Goal: Information Seeking & Learning: Learn about a topic

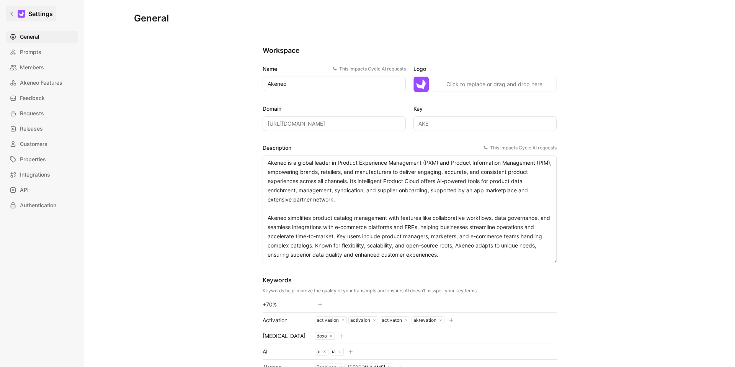
click at [14, 16] on icon at bounding box center [11, 13] width 5 height 5
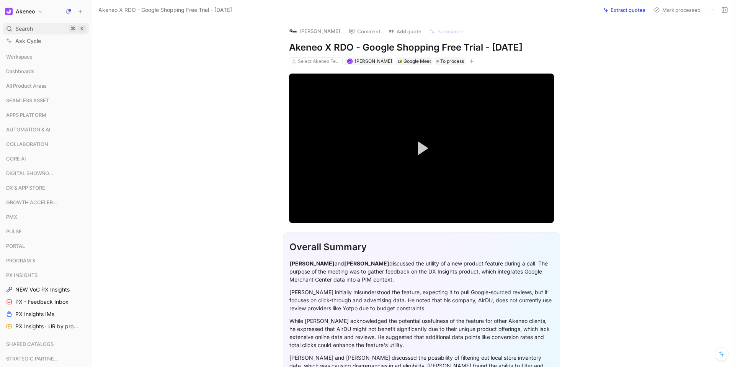
click at [34, 26] on div "Search ⌘ K" at bounding box center [46, 28] width 86 height 11
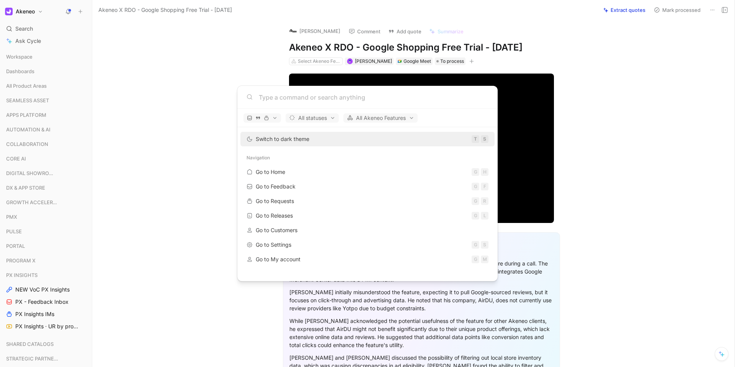
click at [630, 39] on body "Akeneo Search ⌘ K Ask Cycle Workspace Dashboards All Product Areas SEAMLESS ASS…" at bounding box center [367, 183] width 735 height 367
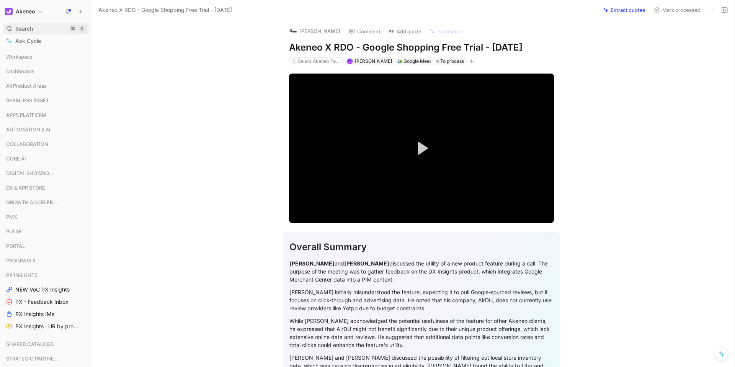
click at [63, 28] on div "Search ⌘ K" at bounding box center [46, 28] width 86 height 11
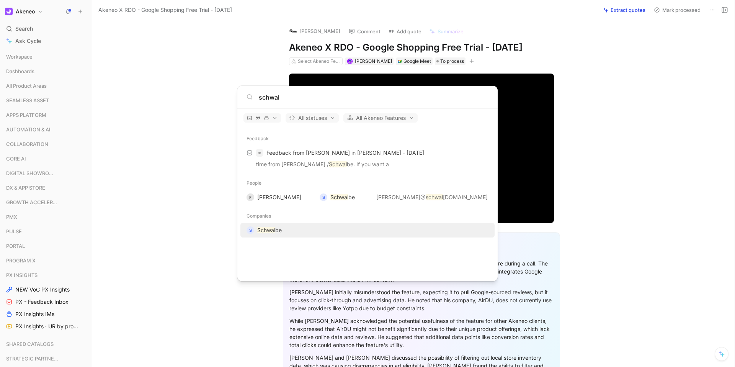
type input "schwal"
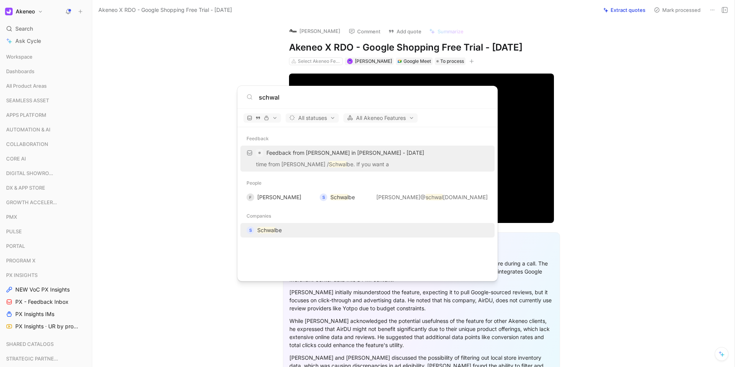
click at [286, 230] on div "S Schwal be" at bounding box center [368, 230] width 250 height 14
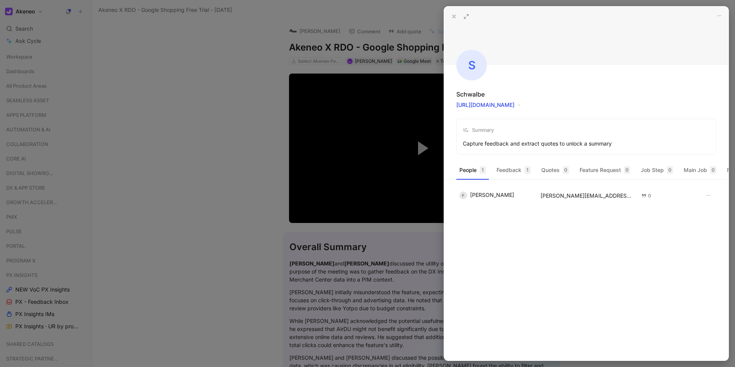
click at [449, 16] on button at bounding box center [454, 16] width 11 height 11
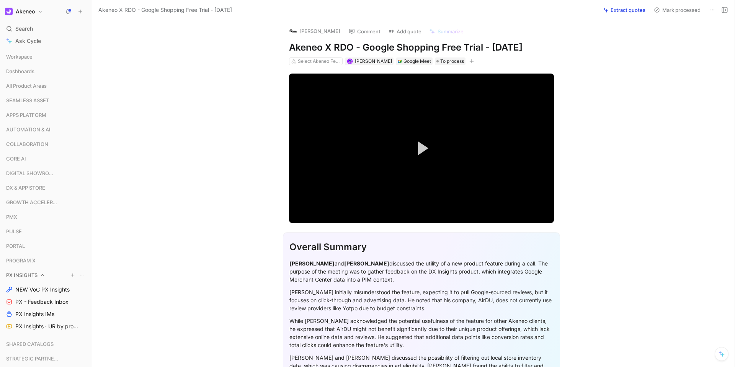
click at [18, 270] on div "PX INSIGHTS" at bounding box center [46, 274] width 86 height 11
click at [67, 15] on button at bounding box center [68, 11] width 11 height 11
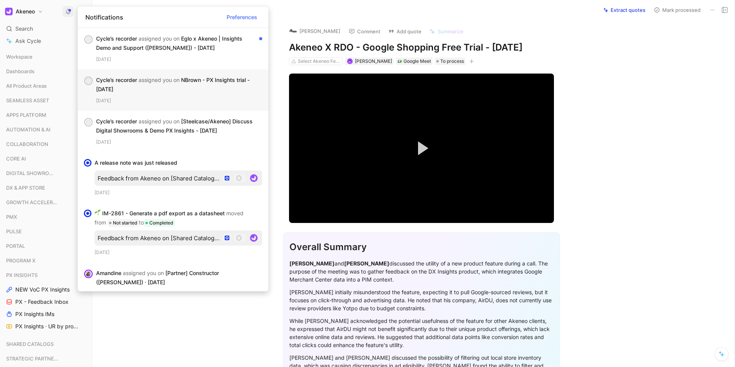
click at [175, 87] on div "Cycle’s recorder assigned you on NBrown - PX Insights trial - [DATE]" at bounding box center [176, 84] width 160 height 18
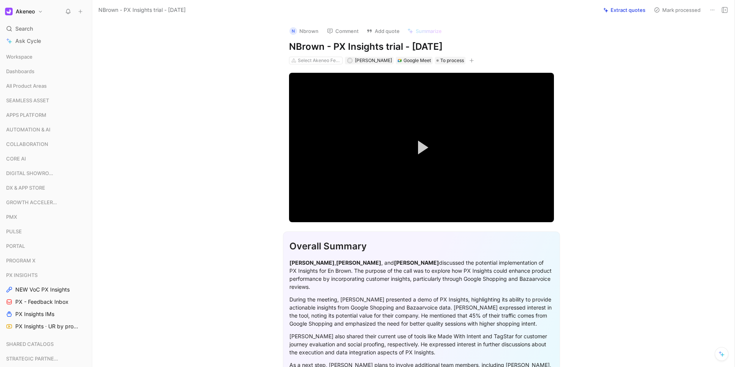
click at [33, 13] on h1 "Akeneo" at bounding box center [25, 11] width 19 height 7
click at [65, 14] on div at bounding box center [367, 183] width 735 height 367
click at [65, 12] on icon at bounding box center [68, 11] width 6 height 6
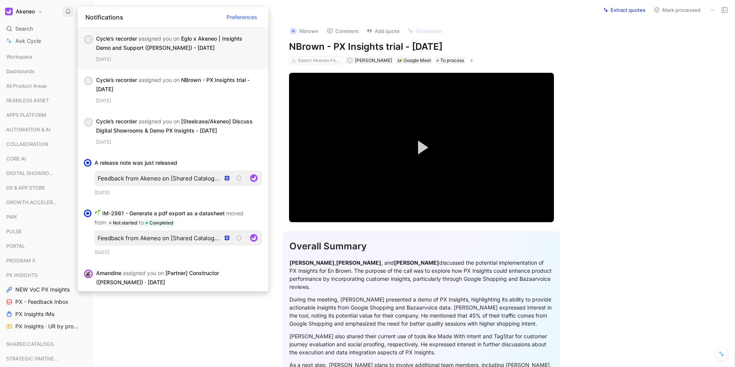
click at [125, 45] on div "Cycle’s recorder assigned you on Eglo x Akeneo | Insights Demo and Support ([PE…" at bounding box center [176, 43] width 160 height 18
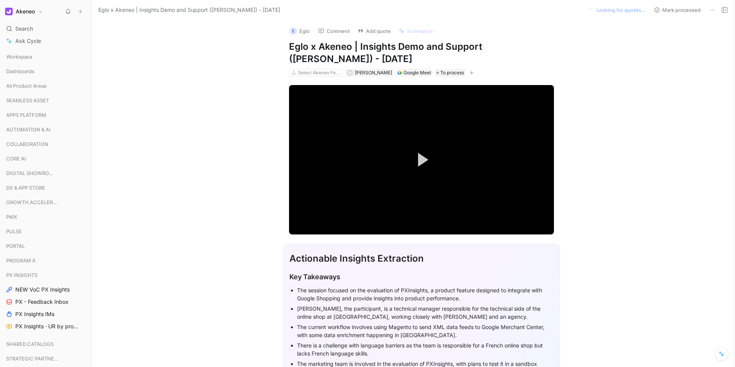
click at [614, 69] on div "E Eglo Comment Add quote Summarize Eglo x Akeneo | Insights Demo and Support ([…" at bounding box center [413, 193] width 642 height 347
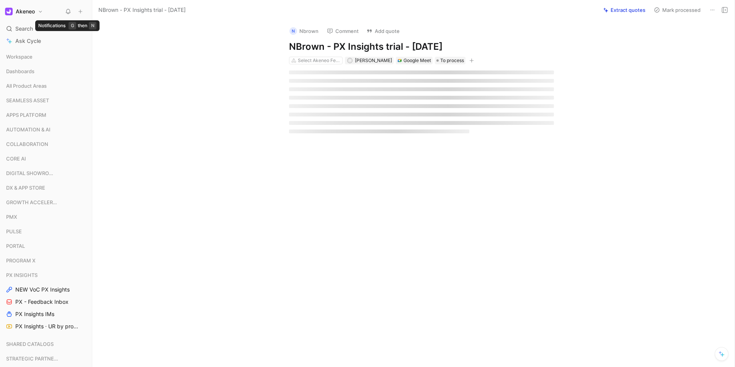
click at [72, 10] on button at bounding box center [68, 11] width 11 height 11
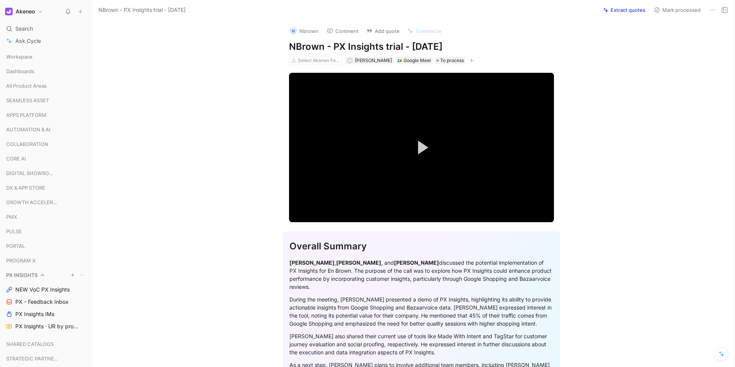
click at [28, 277] on span "PX INSIGHTS" at bounding box center [21, 275] width 31 height 8
click at [27, 281] on div "PX INSIGHTS" at bounding box center [46, 276] width 86 height 14
click at [27, 278] on span "PX INSIGHTS" at bounding box center [21, 275] width 31 height 8
click at [38, 295] on div "PX INSIGHTS NEW VoC PX Insights PX - Feedback Inbox PX Insights IMs PX Insights…" at bounding box center [46, 300] width 86 height 63
click at [44, 286] on span "NEW VoC PX Insights" at bounding box center [42, 290] width 54 height 8
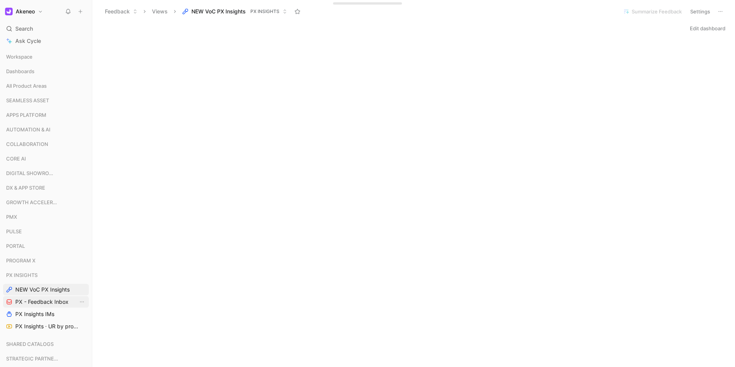
click at [37, 305] on span "PX - Feedback Inbox" at bounding box center [41, 302] width 53 height 8
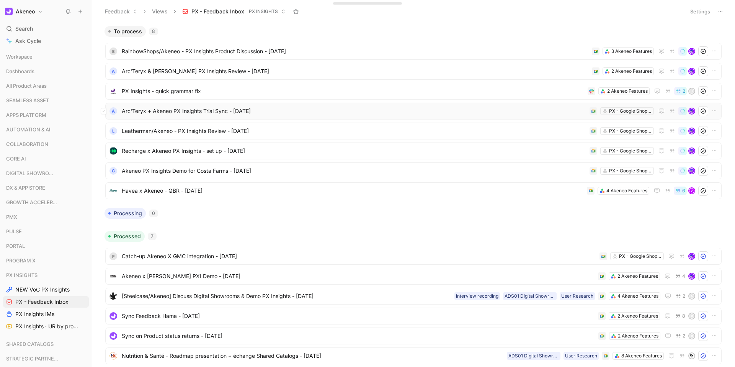
click at [171, 105] on div "A Arc'Teryx + Akeneo PX Insights Trial Sync - [DATE] PX - Google Shopping" at bounding box center [413, 111] width 616 height 17
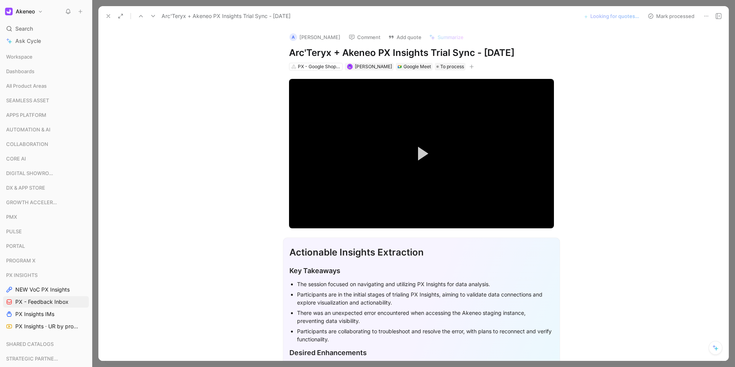
click at [718, 17] on icon at bounding box center [718, 16] width 6 height 6
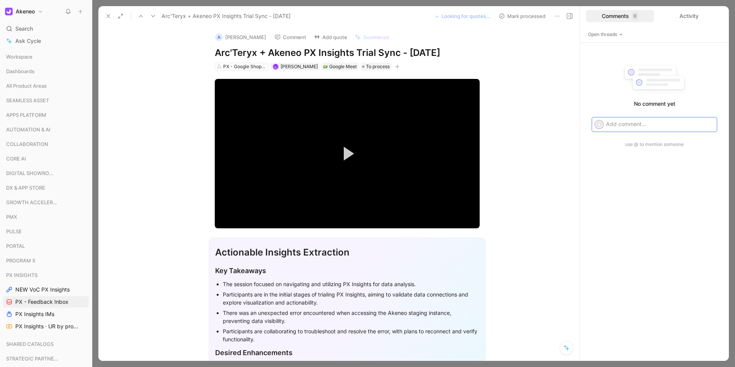
click at [505, 18] on button "Mark processed" at bounding box center [522, 16] width 54 height 11
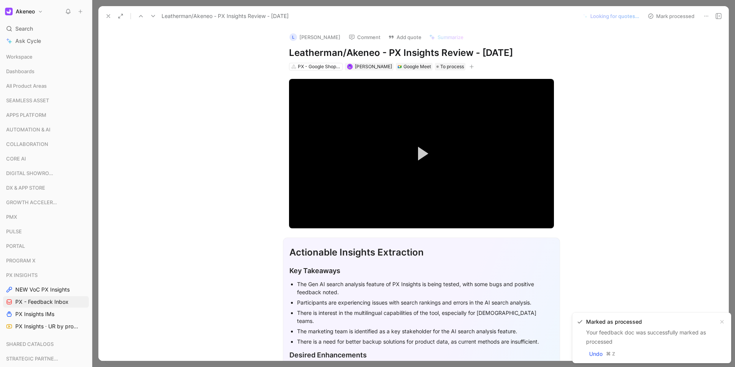
click at [720, 323] on icon "button" at bounding box center [721, 321] width 3 height 3
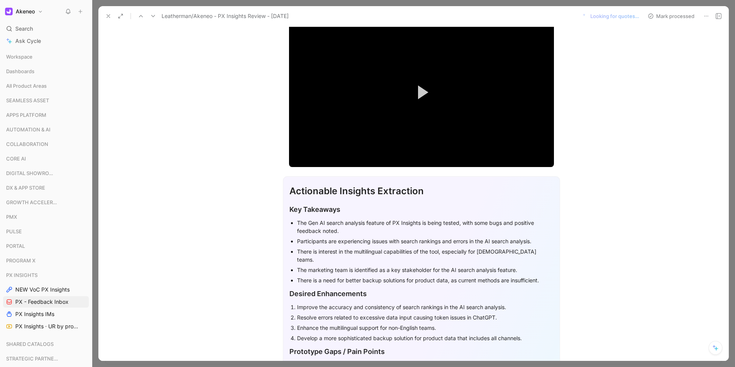
scroll to position [52, 0]
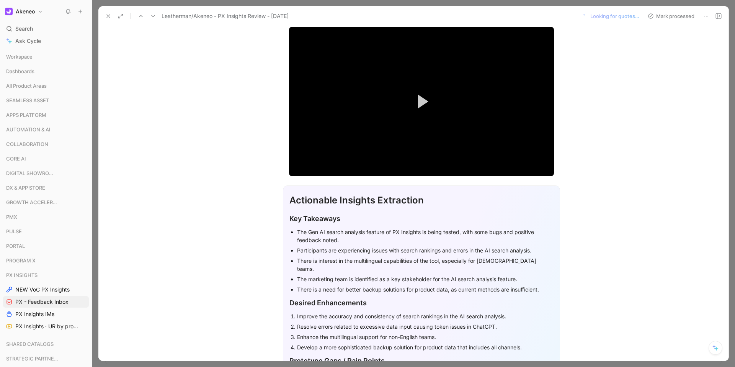
click at [108, 14] on icon at bounding box center [108, 16] width 6 height 6
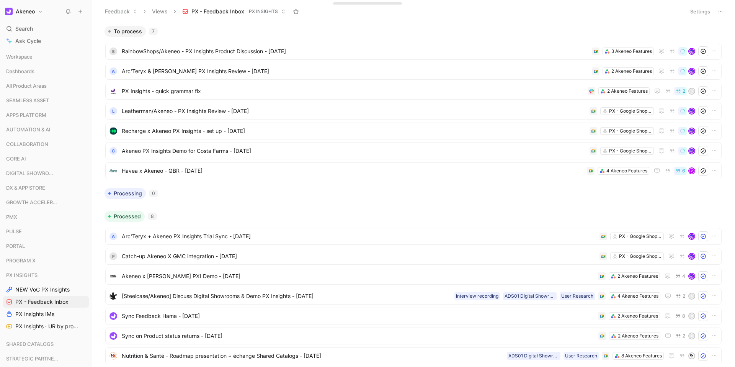
click at [37, 12] on button "Akeneo" at bounding box center [24, 11] width 42 height 11
click at [171, 87] on div at bounding box center [367, 183] width 735 height 367
click at [171, 54] on span "RainbowShops/Akeneo - PX Insights Product Discussion - [DATE]" at bounding box center [355, 51] width 467 height 9
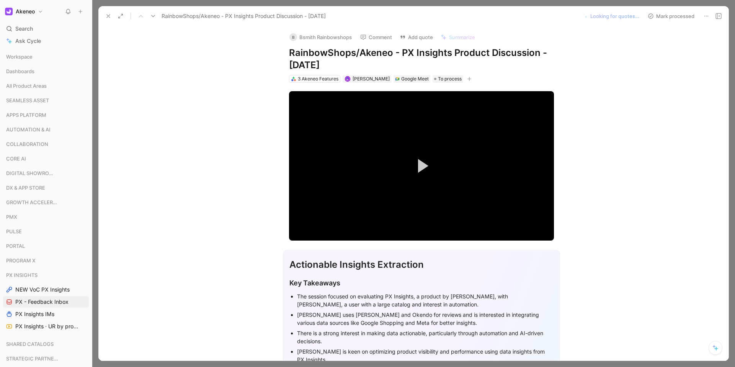
click at [715, 17] on button at bounding box center [718, 16] width 11 height 11
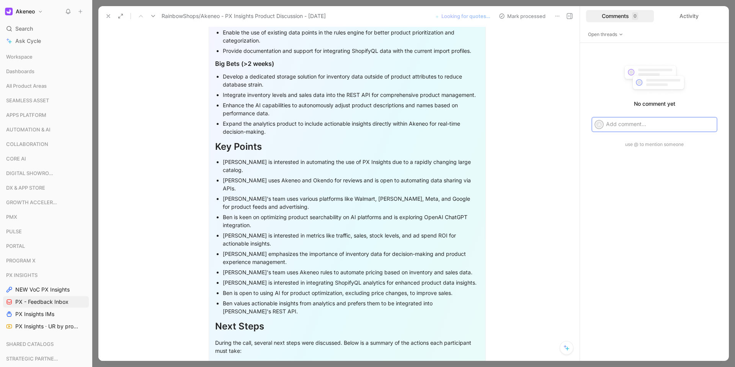
scroll to position [765, 0]
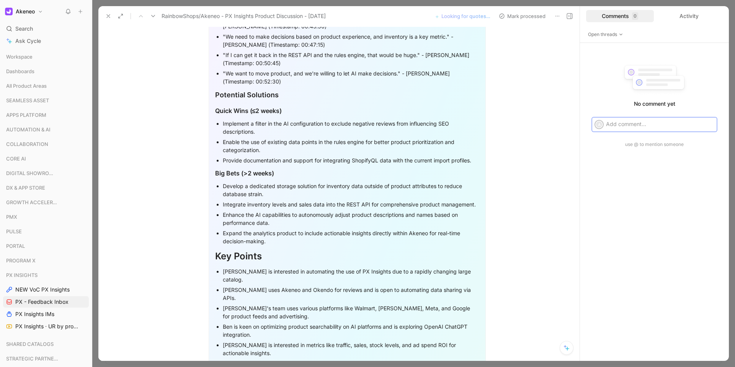
click at [106, 16] on icon at bounding box center [108, 16] width 6 height 6
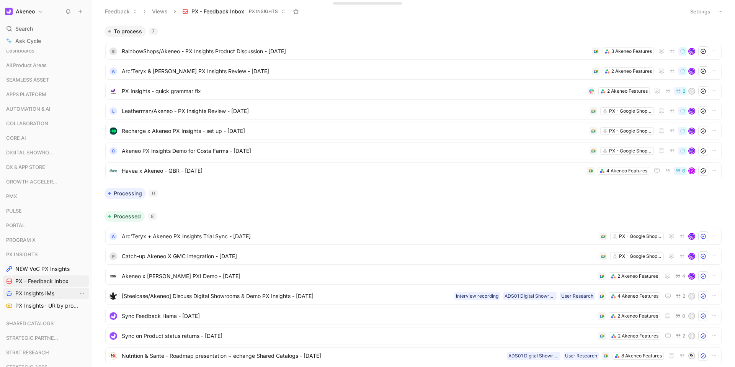
scroll to position [24, 0]
click at [37, 293] on link "PX Insights IMs" at bounding box center [46, 289] width 86 height 11
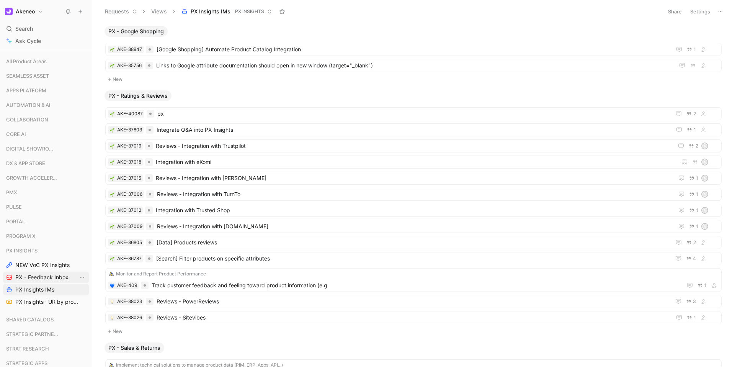
click at [38, 278] on span "PX - Feedback Inbox" at bounding box center [41, 277] width 53 height 8
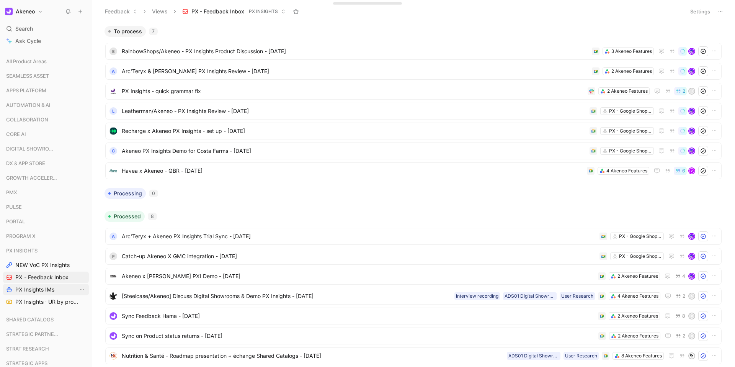
click at [63, 287] on link "PX Insights IMs" at bounding box center [46, 289] width 86 height 11
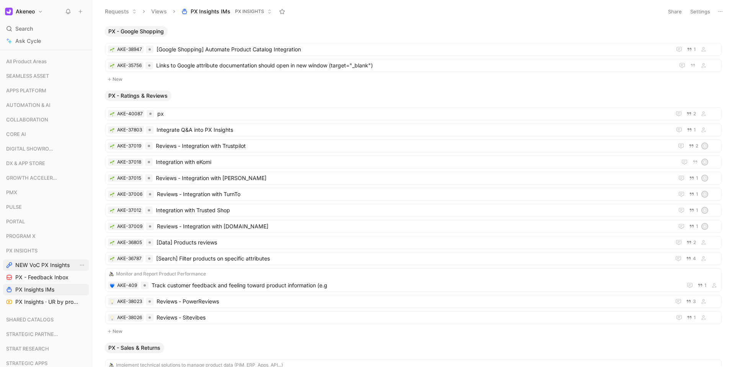
click at [38, 264] on span "NEW VoC PX Insights" at bounding box center [42, 265] width 54 height 8
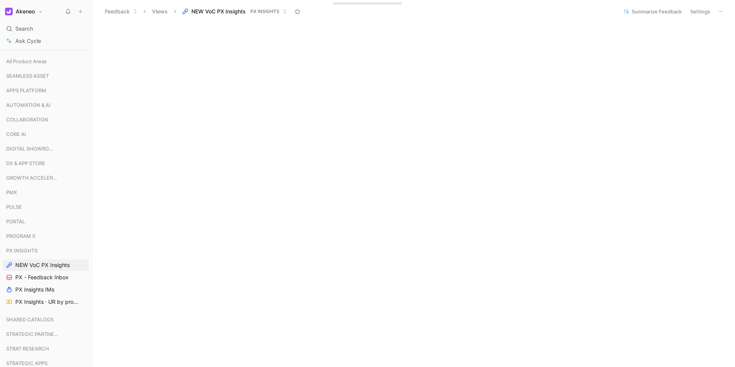
scroll to position [279, 0]
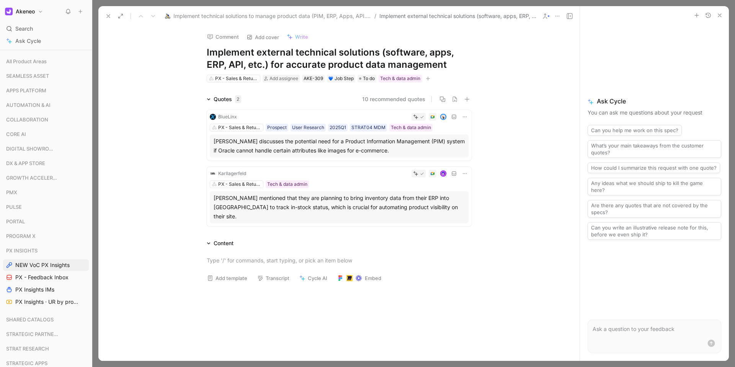
click at [500, 139] on div "Quotes 2 10 recommended quotes BlueLinx PX - Sales & Returns Prospect User Rese…" at bounding box center [338, 162] width 481 height 135
click at [108, 15] on icon at bounding box center [108, 16] width 6 height 6
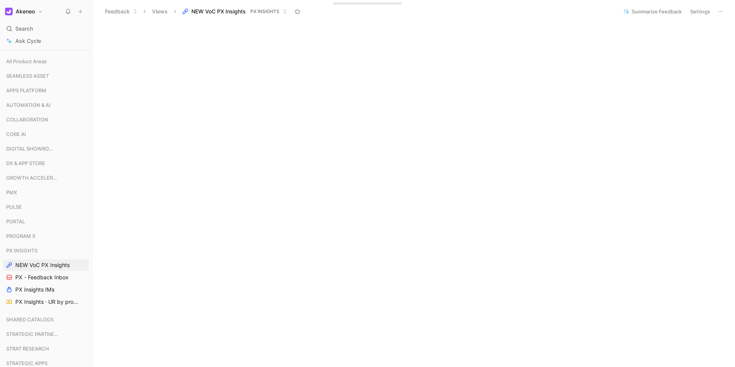
scroll to position [139, 0]
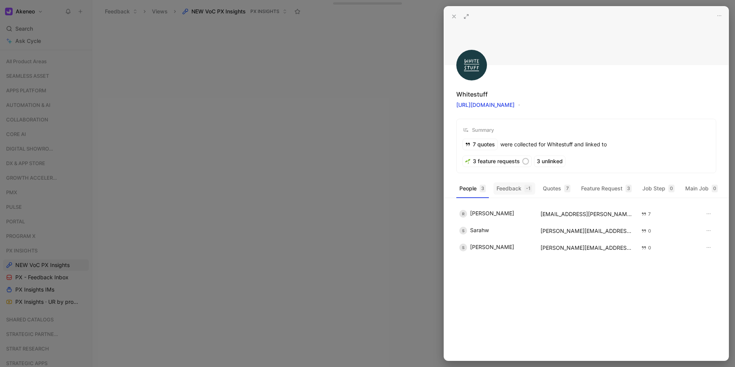
click at [508, 185] on button "Feedback -1" at bounding box center [514, 188] width 42 height 12
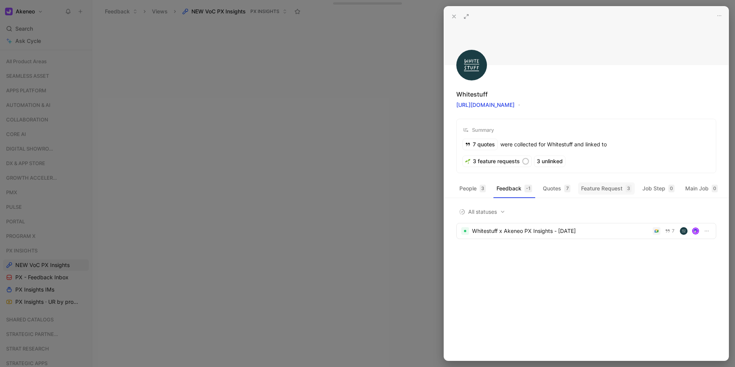
click at [608, 189] on button "Feature Request 3" at bounding box center [606, 188] width 57 height 12
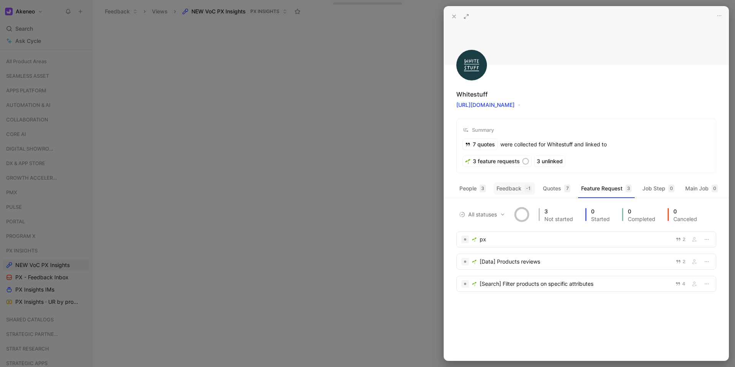
click at [518, 188] on button "Feedback -1" at bounding box center [514, 188] width 42 height 12
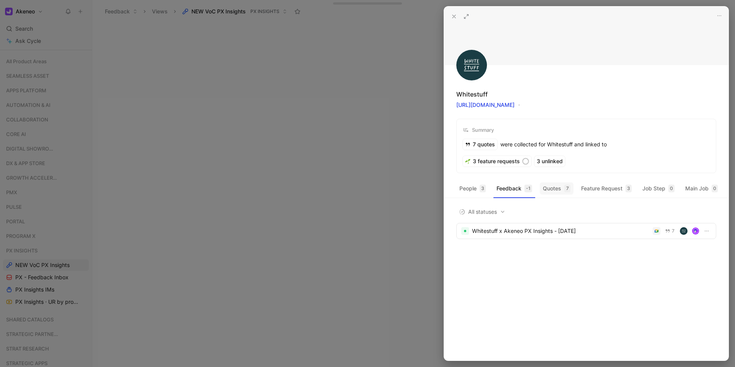
click at [564, 191] on button "Quotes 7" at bounding box center [557, 188] width 34 height 12
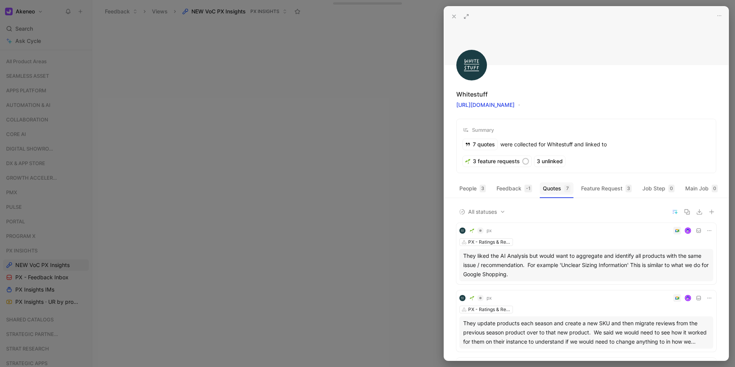
click at [555, 187] on button "Quotes 7" at bounding box center [557, 188] width 34 height 12
click at [524, 192] on button "Feedback -1" at bounding box center [514, 188] width 42 height 12
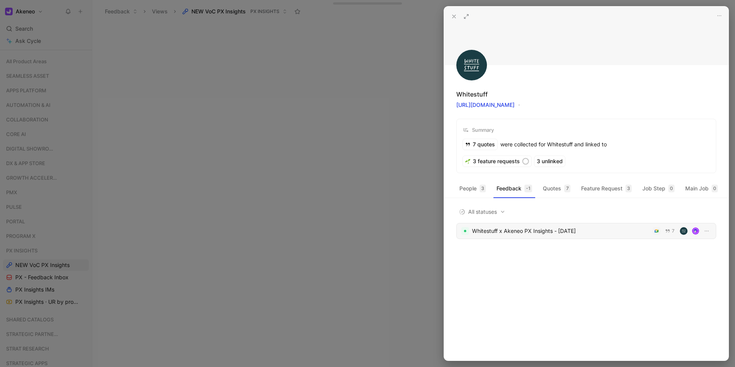
click at [550, 235] on div "Whitestuff x Akeneo PX Insights - [DATE]" at bounding box center [561, 230] width 178 height 9
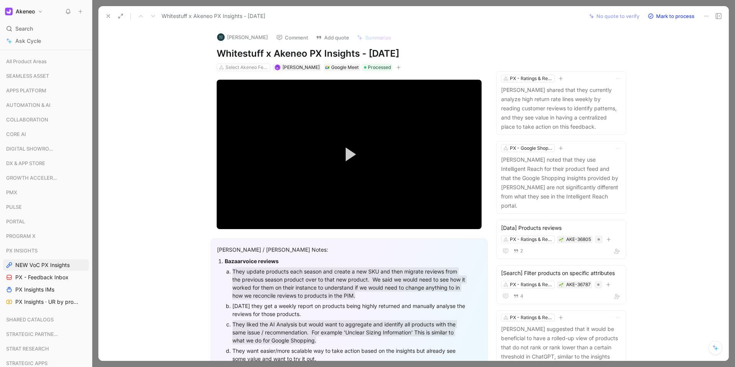
click at [109, 19] on button at bounding box center [108, 16] width 11 height 11
